Goal: Task Accomplishment & Management: Manage account settings

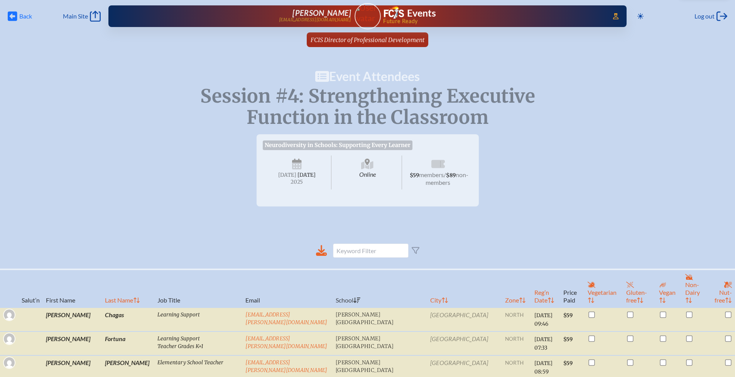
click at [21, 16] on span "Back" at bounding box center [25, 16] width 13 height 8
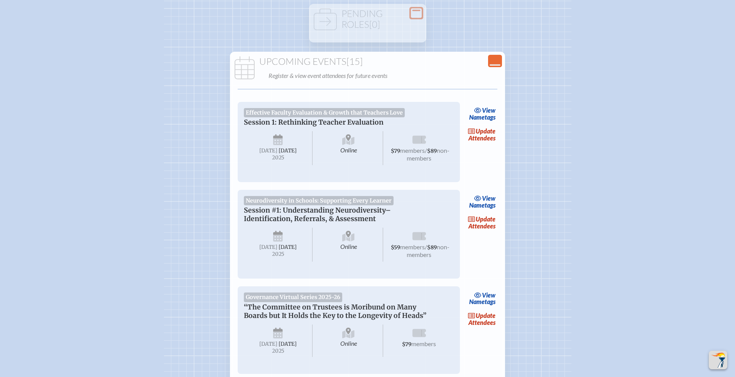
scroll to position [79, 0]
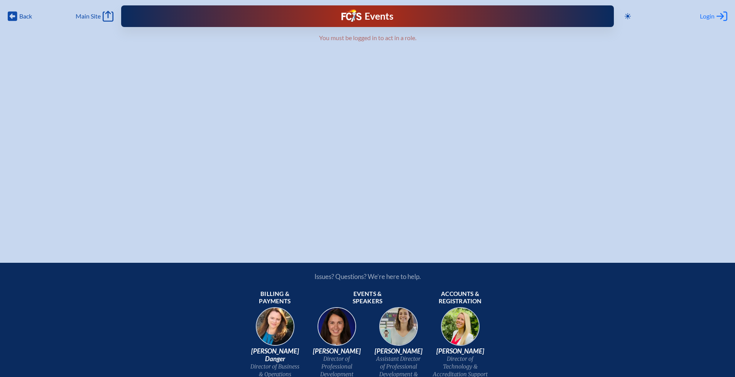
click at [716, 16] on div "Login Log in or Create Account" at bounding box center [713, 16] width 27 height 11
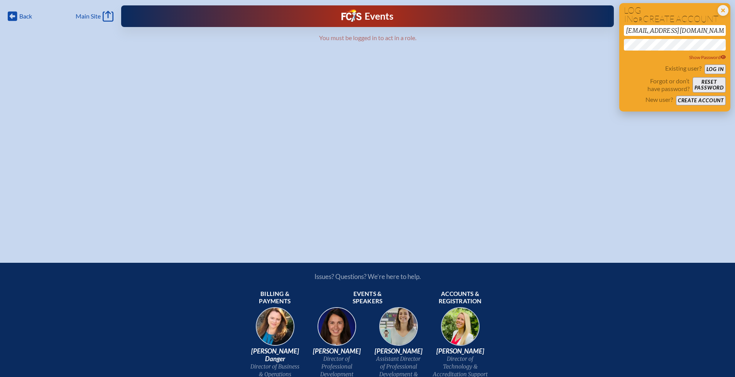
click at [712, 69] on button "Log in" at bounding box center [715, 69] width 21 height 10
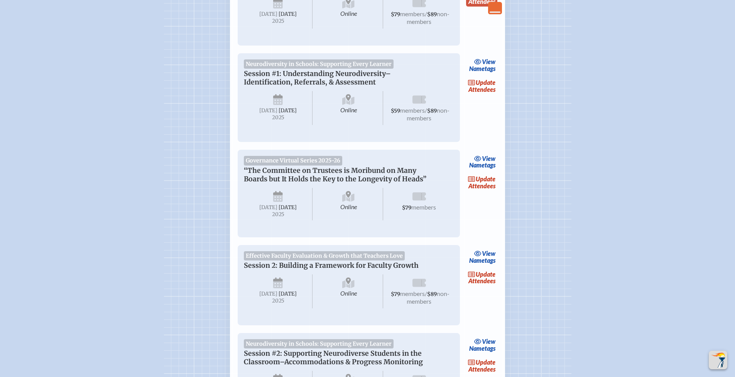
scroll to position [258, 0]
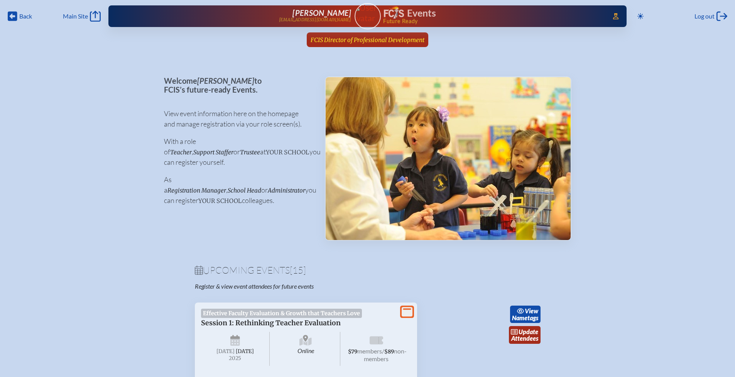
click at [351, 40] on span "FCIS Director of Professional Development" at bounding box center [368, 39] width 114 height 7
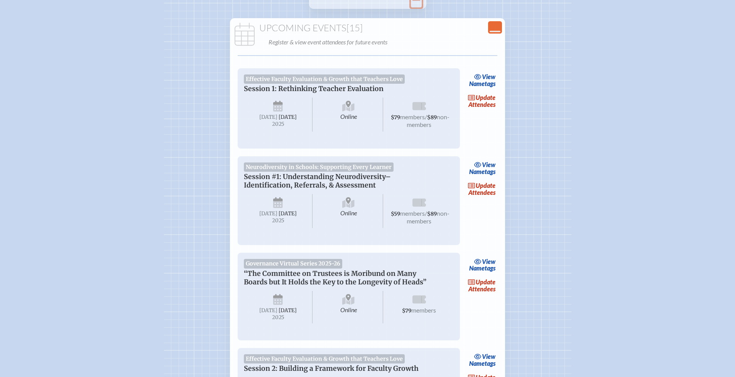
scroll to position [199, 0]
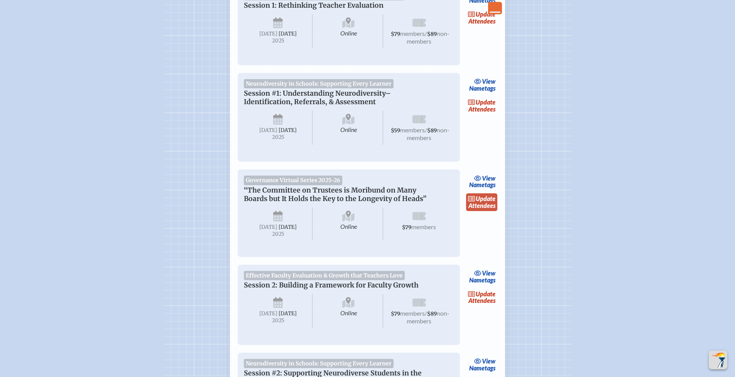
click at [484, 211] on link "update Attendees" at bounding box center [482, 202] width 32 height 18
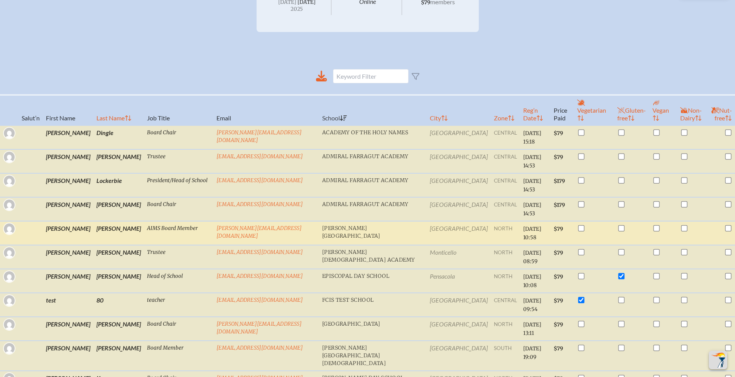
scroll to position [213, 0]
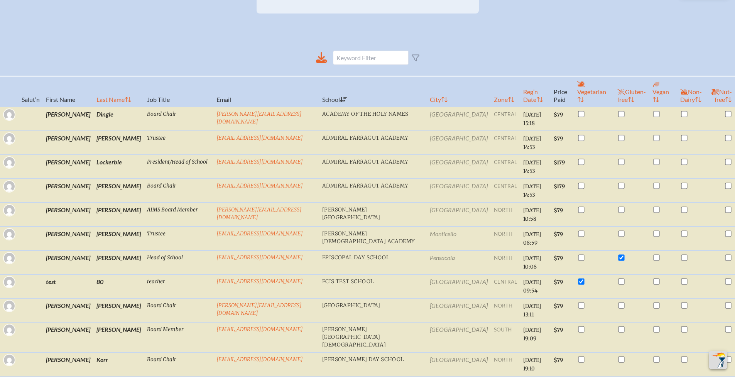
click at [93, 96] on th "Last Name" at bounding box center [118, 91] width 51 height 30
checkbox input "true"
checkbox input "false"
checkbox input "true"
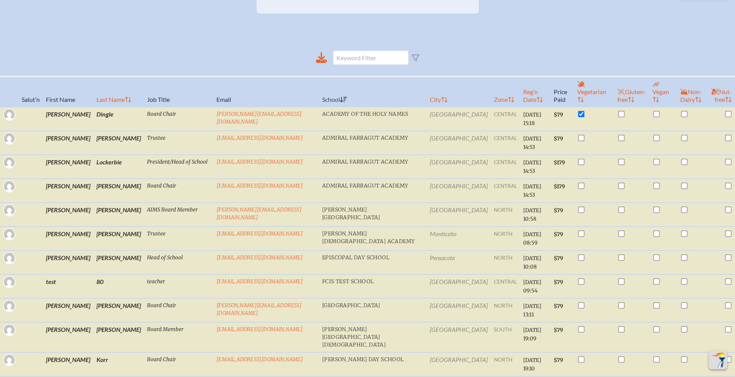
checkbox input "false"
checkbox input "true"
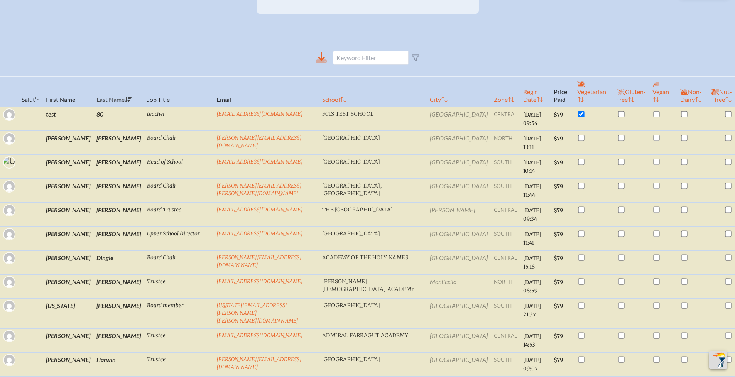
click at [322, 63] on icon at bounding box center [321, 61] width 11 height 3
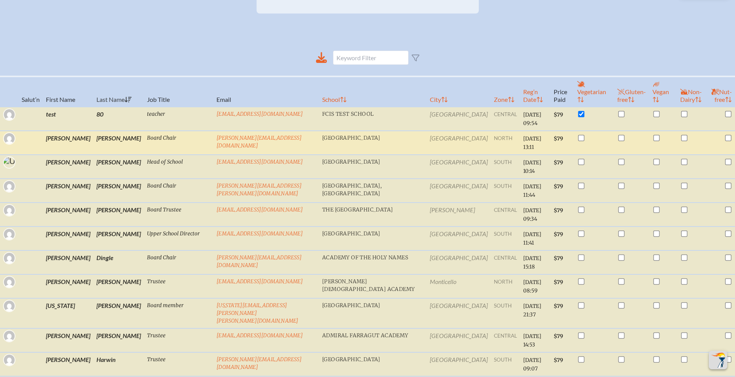
scroll to position [0, 0]
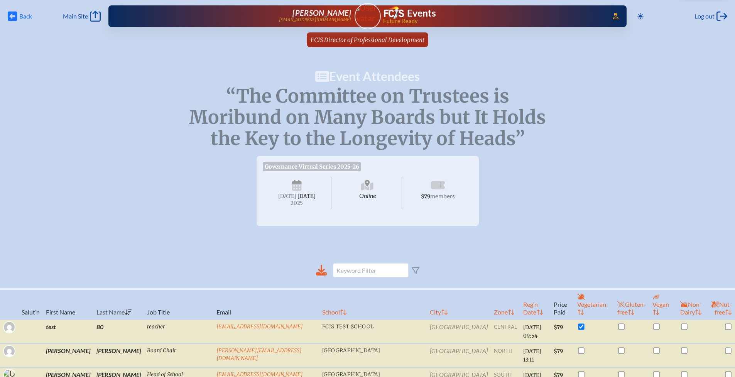
click at [19, 18] on span "Back" at bounding box center [25, 16] width 13 height 8
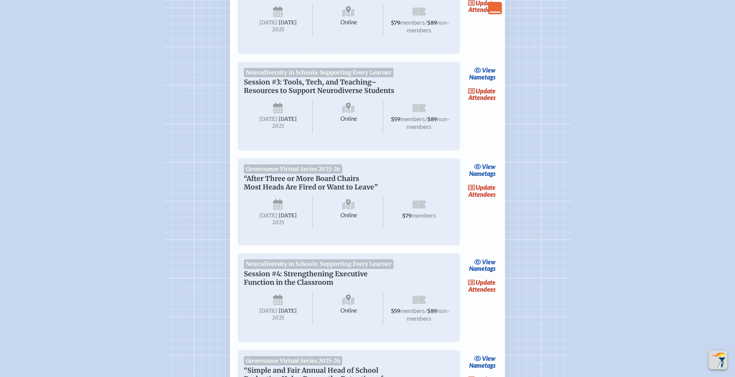
scroll to position [797, 0]
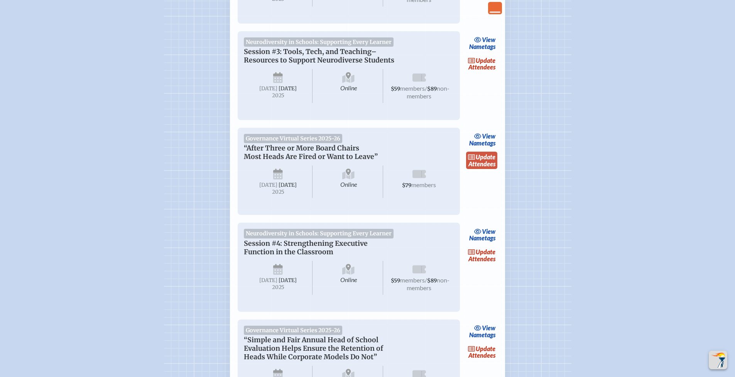
click at [482, 161] on span "update" at bounding box center [486, 156] width 20 height 7
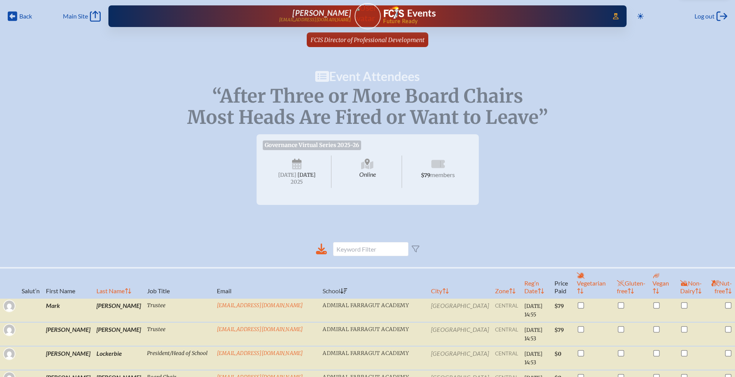
click at [93, 290] on th "Last Name" at bounding box center [118, 283] width 51 height 30
checkbox input "true"
checkbox input "false"
checkbox input "true"
checkbox input "false"
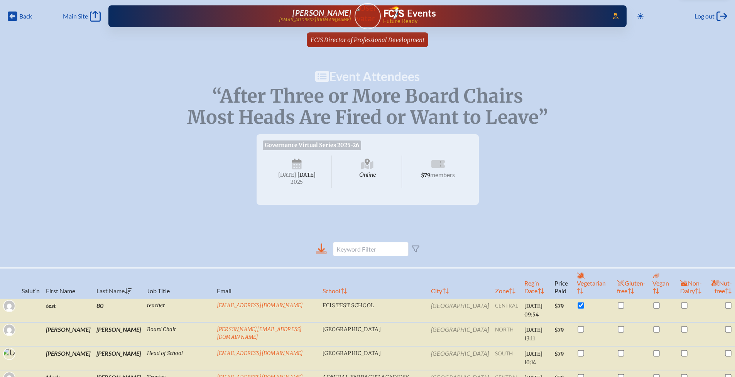
click at [323, 254] on icon at bounding box center [321, 252] width 11 height 3
click at [19, 16] on span "Back Back" at bounding box center [20, 16] width 24 height 11
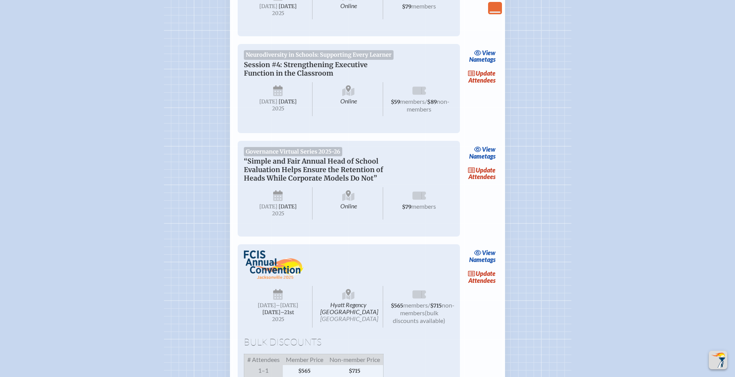
scroll to position [1010, 0]
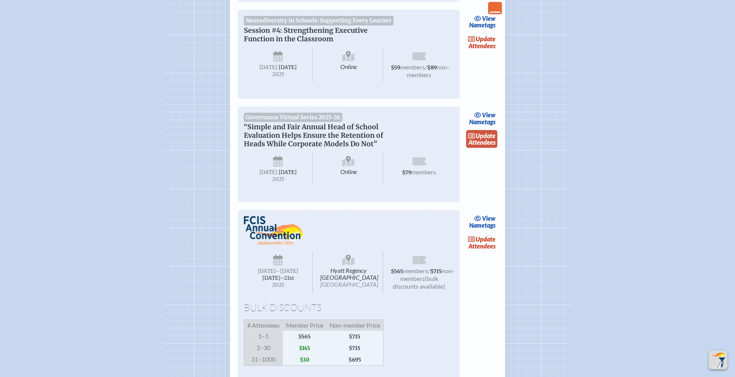
click at [484, 139] on span "update" at bounding box center [486, 135] width 20 height 7
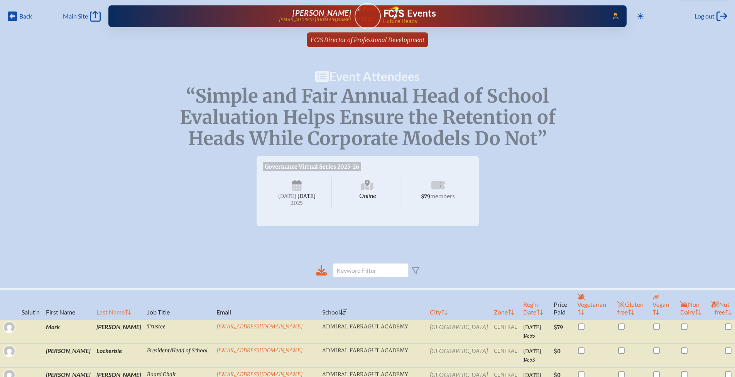
click at [93, 310] on th "Last Name" at bounding box center [118, 304] width 51 height 30
checkbox input "true"
checkbox input "false"
checkbox input "true"
checkbox input "false"
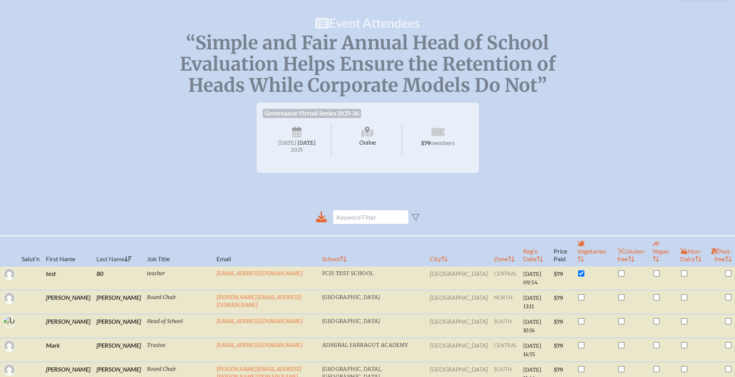
scroll to position [60, 0]
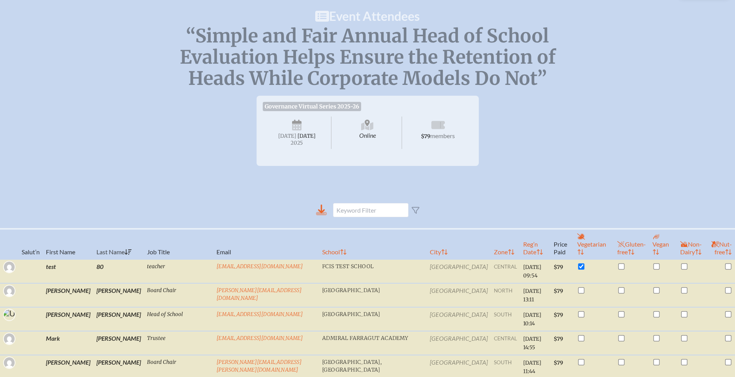
click at [323, 213] on icon at bounding box center [321, 209] width 7 height 9
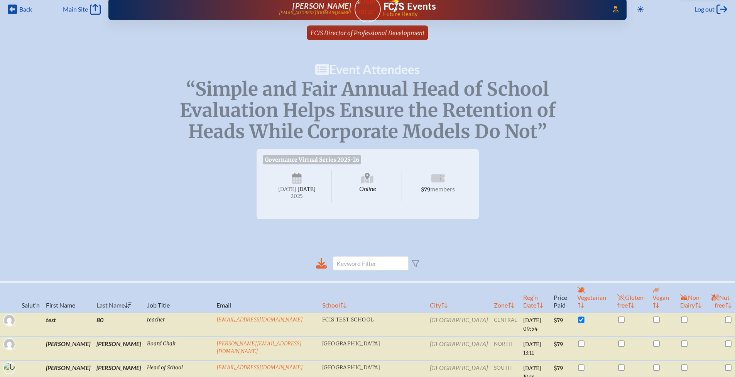
scroll to position [3, 0]
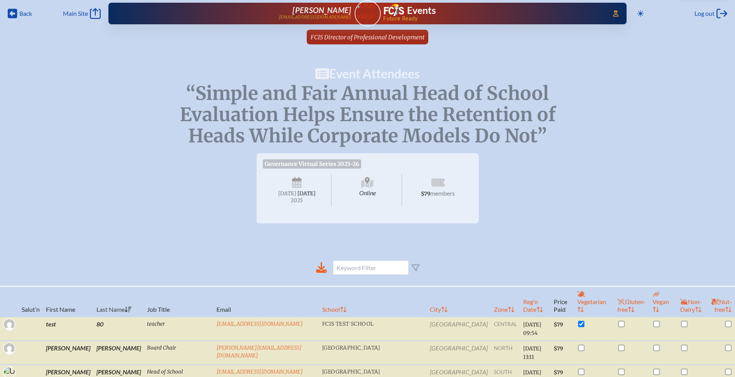
click at [334, 37] on span "FCIS Director of Professional Development" at bounding box center [368, 37] width 114 height 7
